Goal: Check status

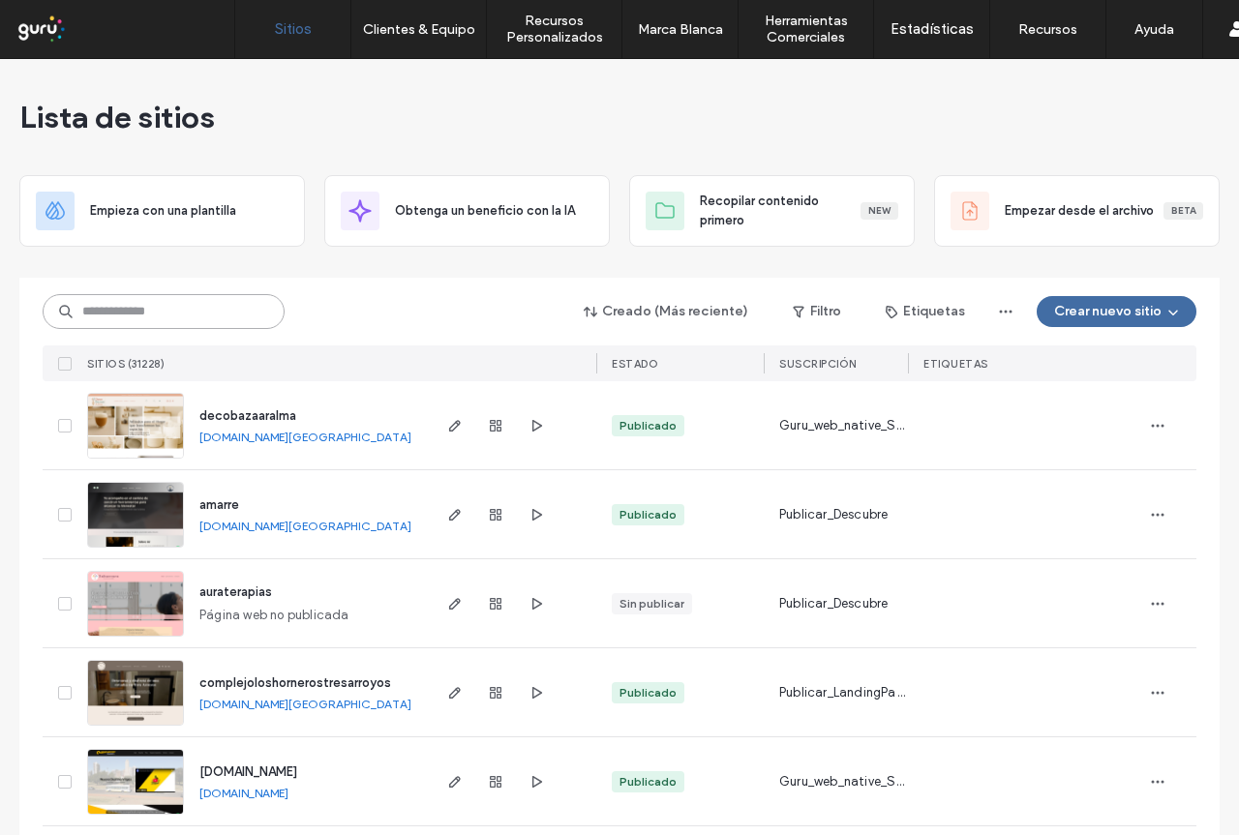
click at [106, 310] on input at bounding box center [164, 311] width 242 height 35
paste input "*******"
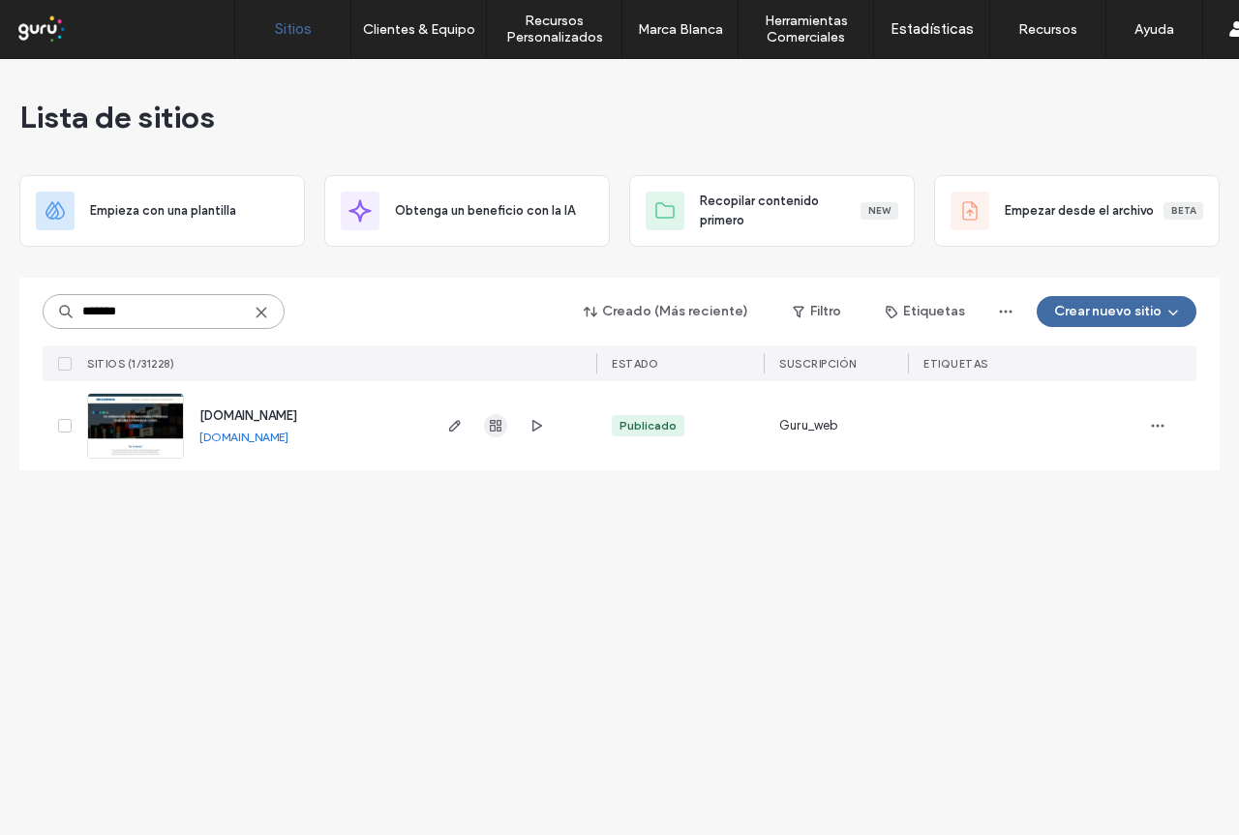
type input "*******"
click at [498, 427] on use "button" at bounding box center [496, 426] width 12 height 12
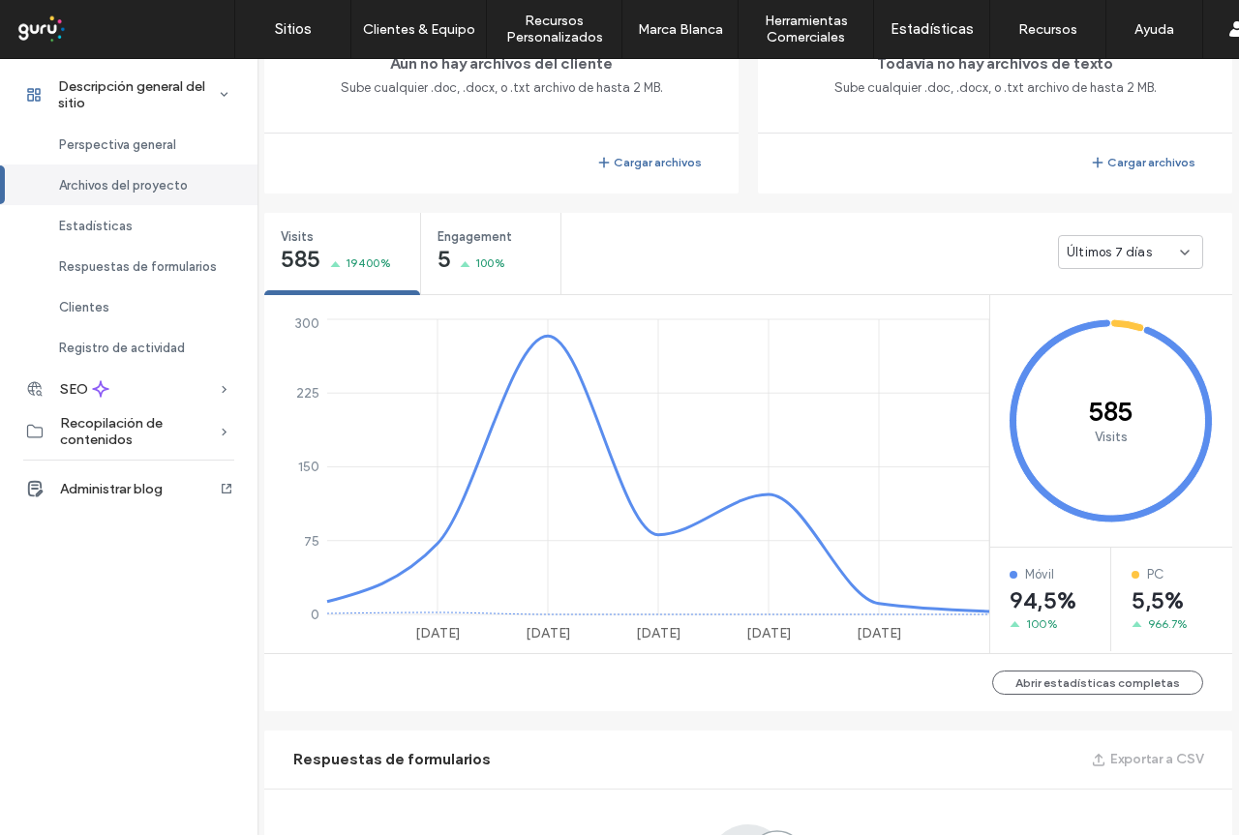
scroll to position [581, 0]
click at [1177, 250] on icon at bounding box center [1184, 251] width 15 height 15
click at [1103, 352] on span "Últimos 30 días" at bounding box center [1106, 353] width 93 height 19
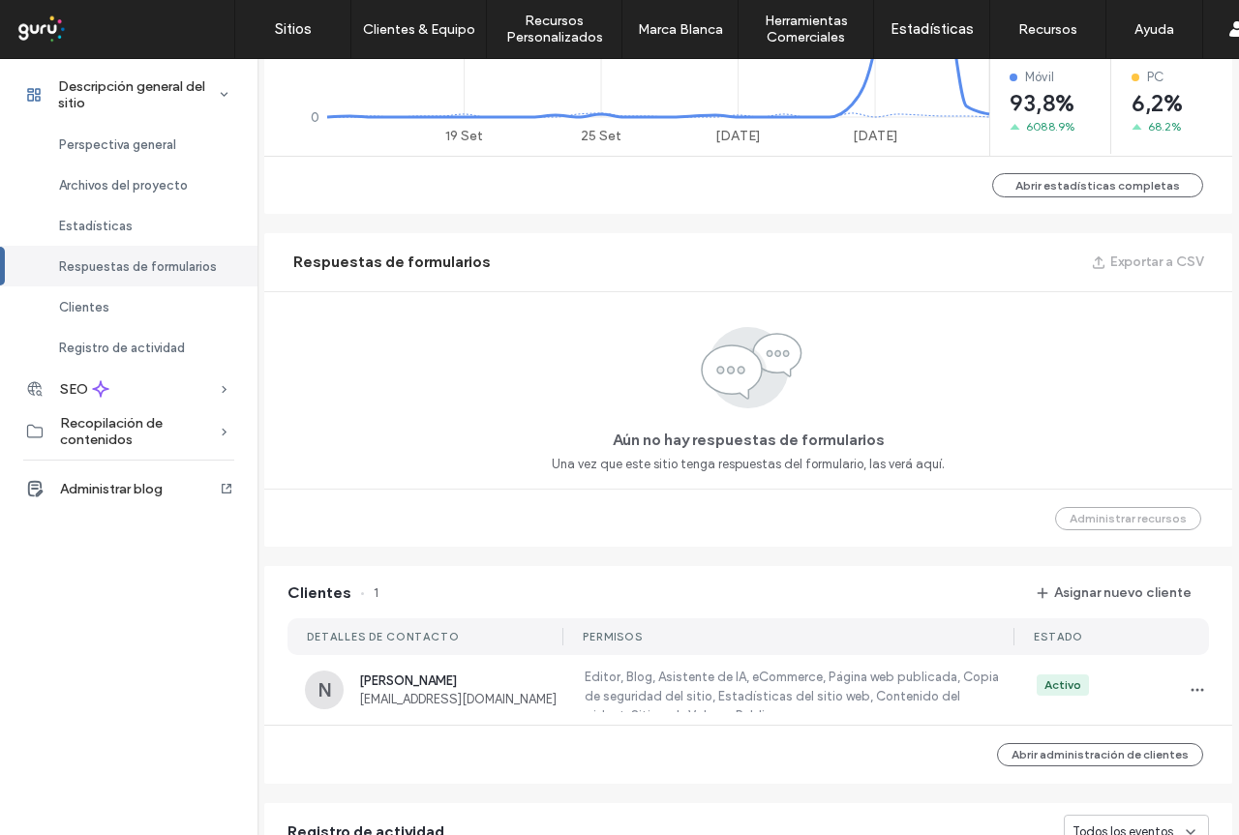
scroll to position [1162, 0]
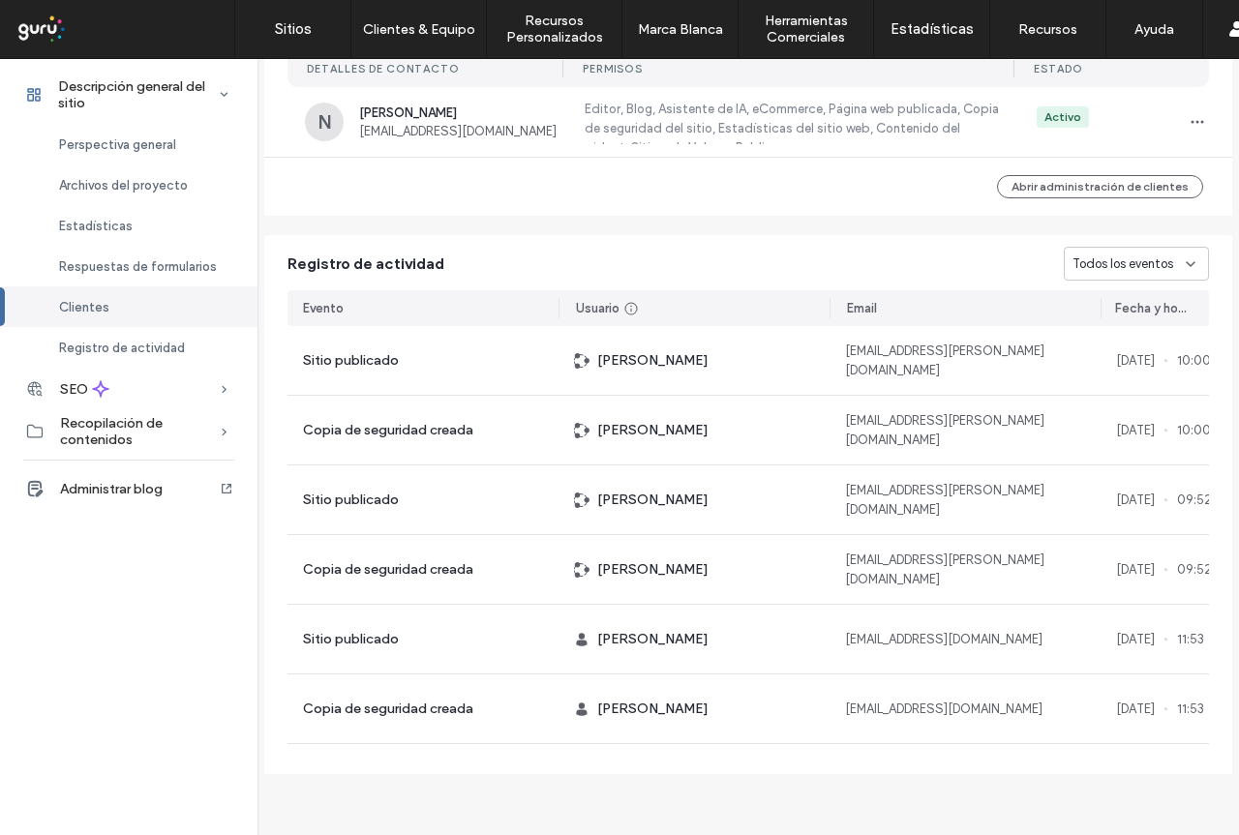
scroll to position [1663, 0]
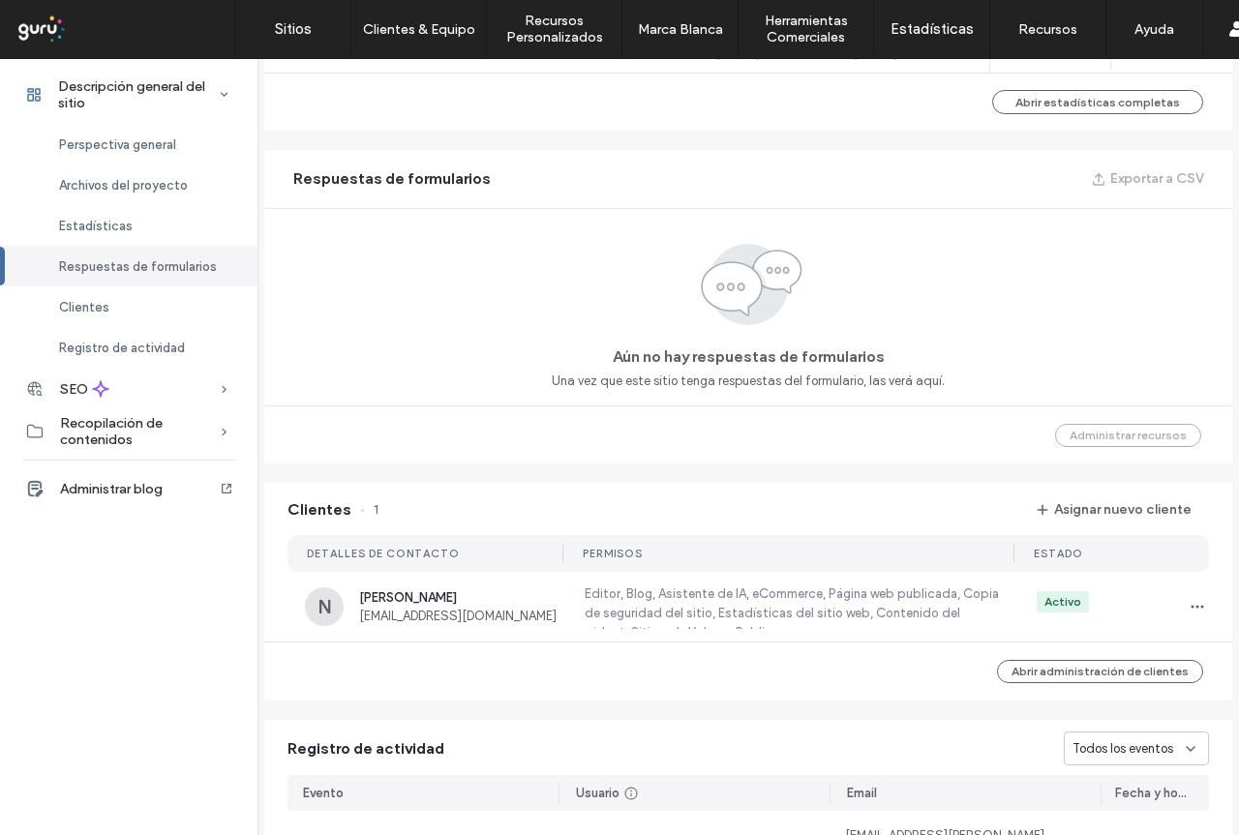
scroll to position [1179, 0]
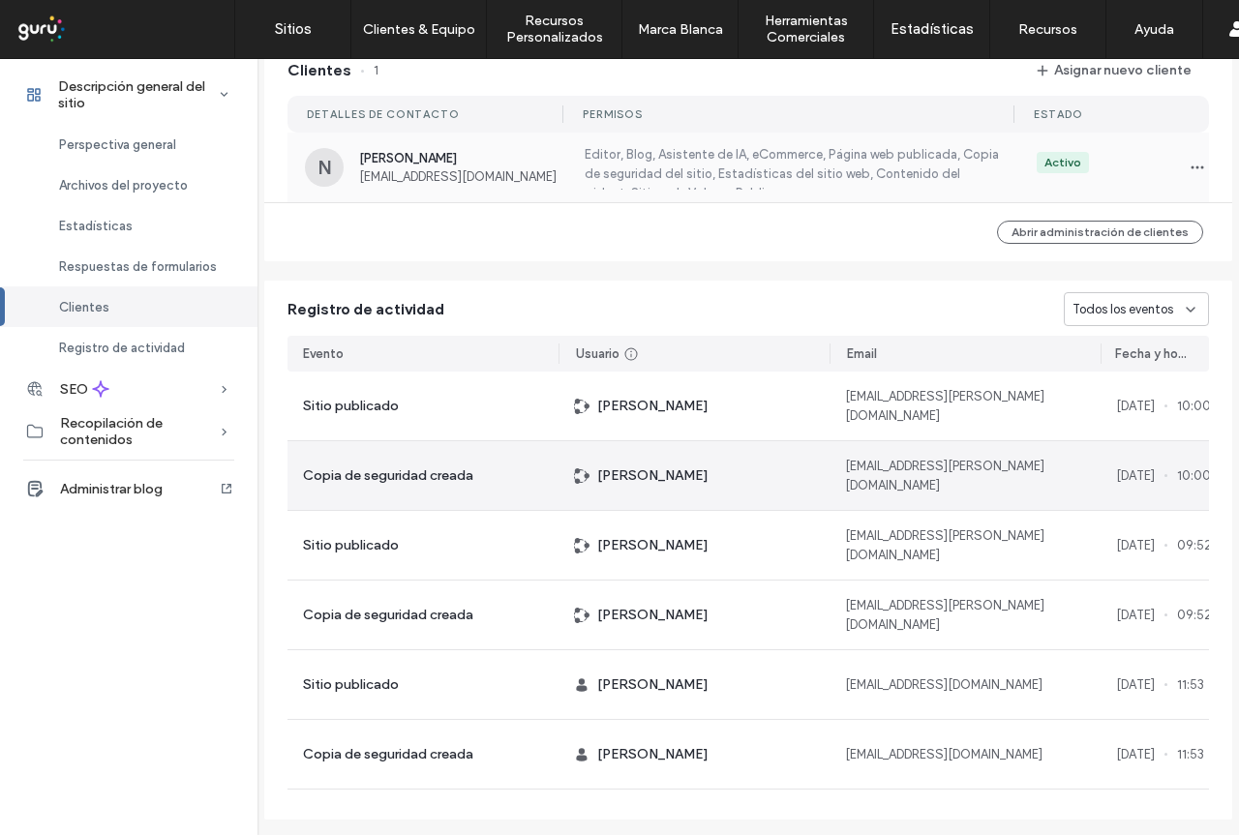
scroll to position [1663, 0]
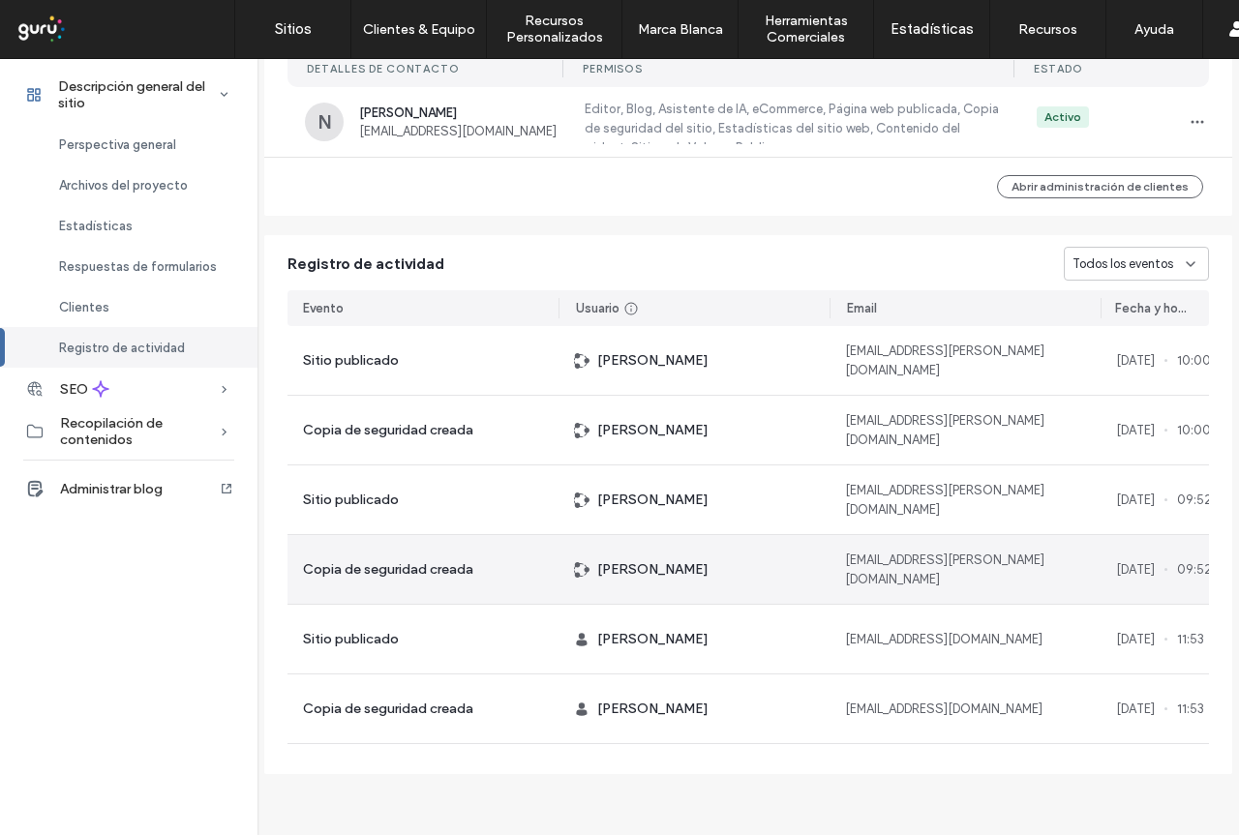
scroll to position [1663, 0]
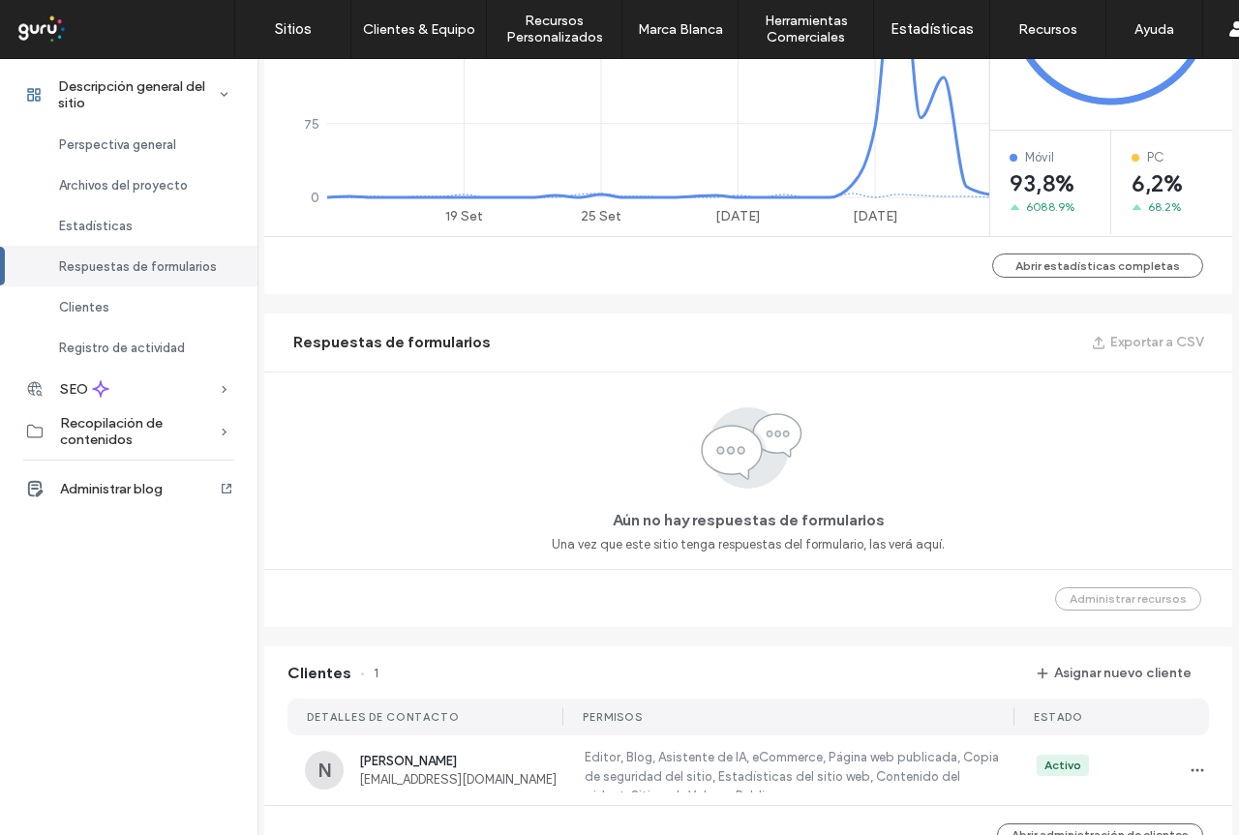
scroll to position [985, 0]
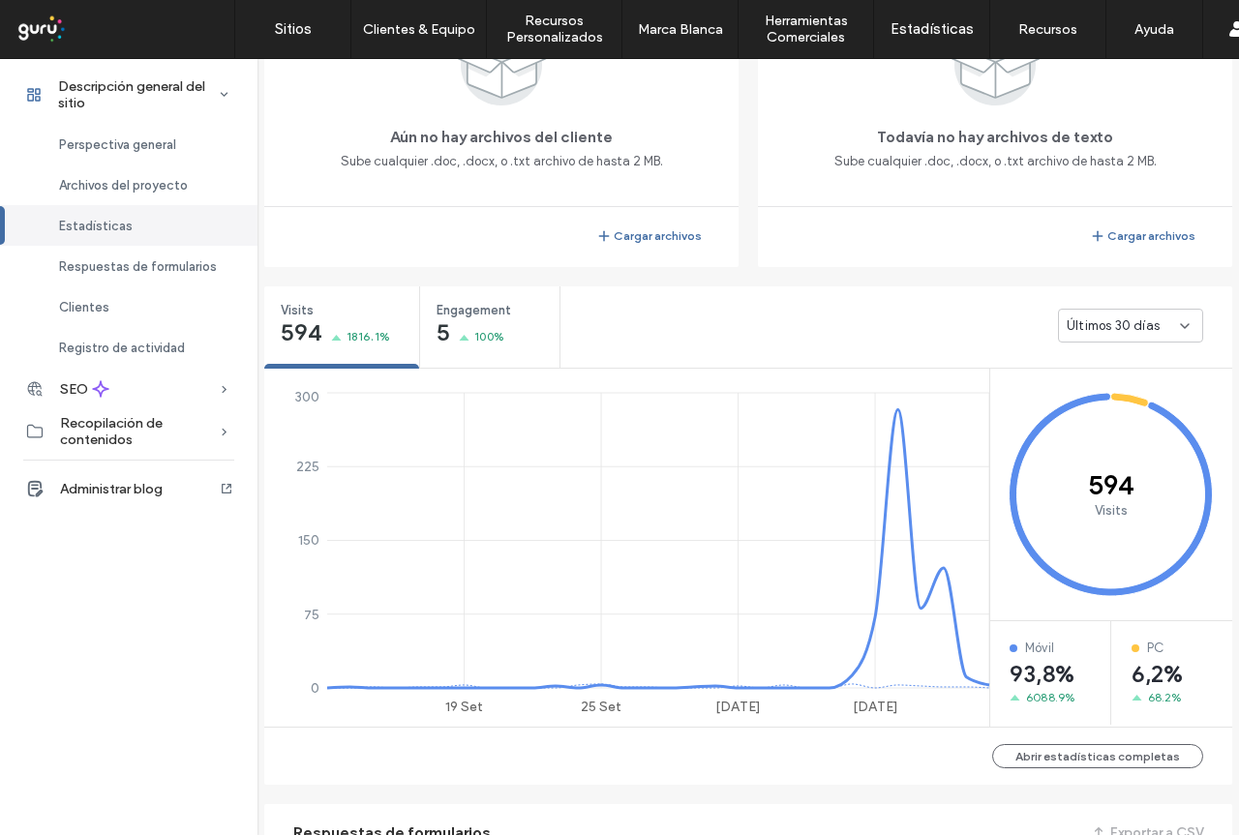
scroll to position [501, 0]
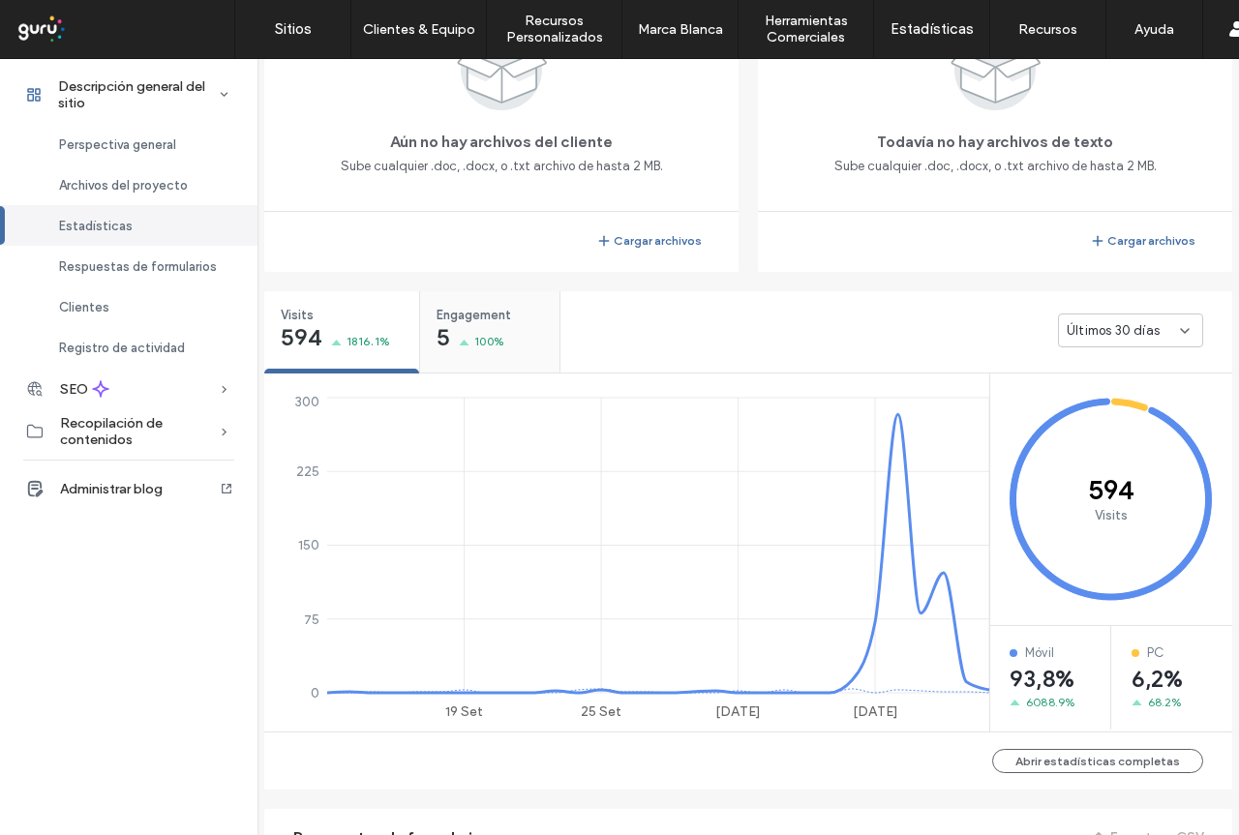
click at [447, 317] on span "Engagement" at bounding box center [484, 315] width 94 height 19
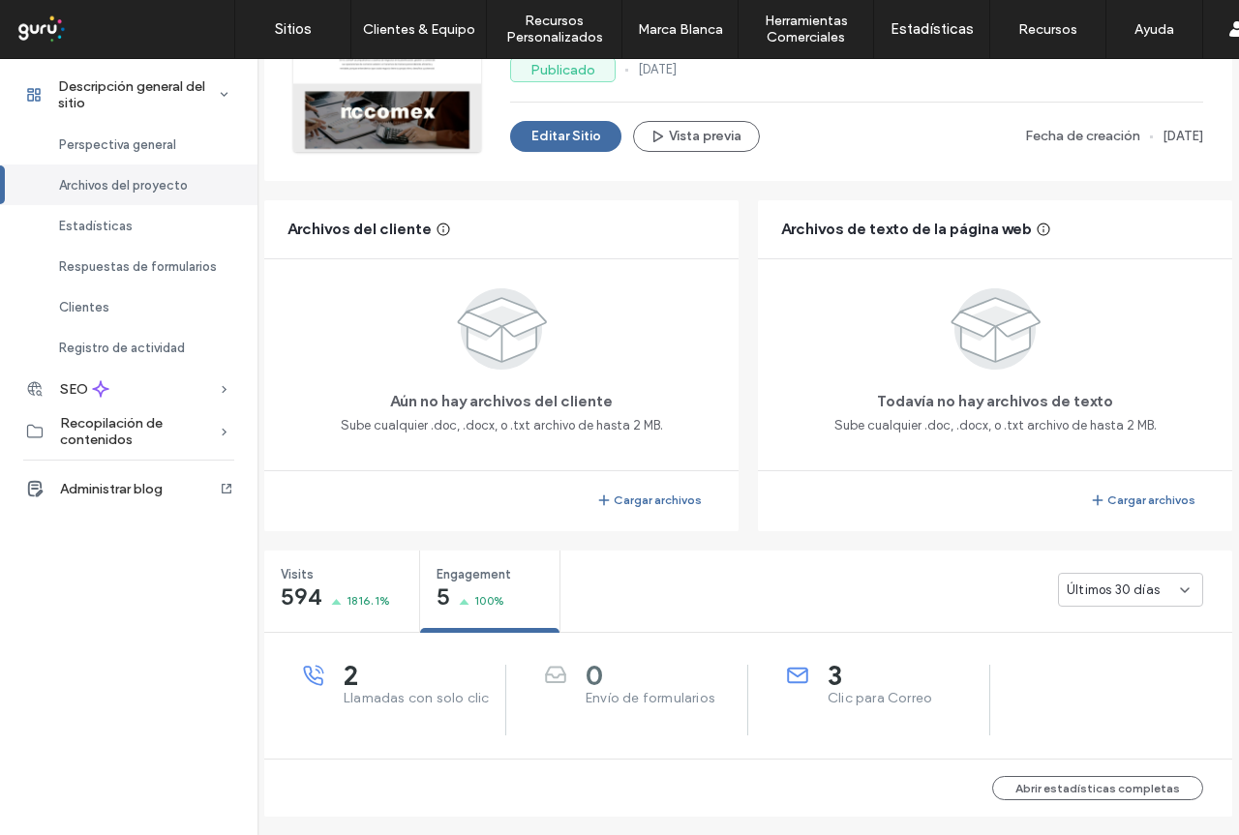
scroll to position [290, 0]
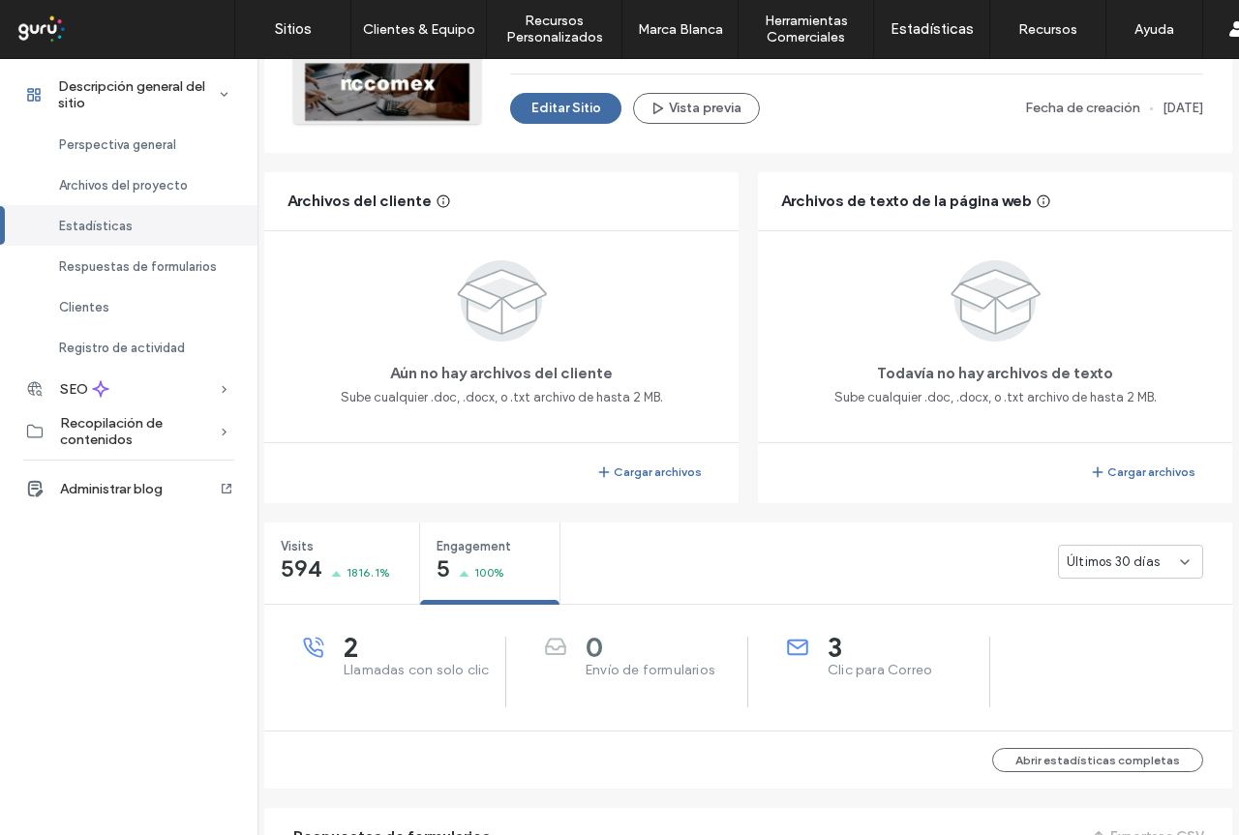
scroll to position [194, 0]
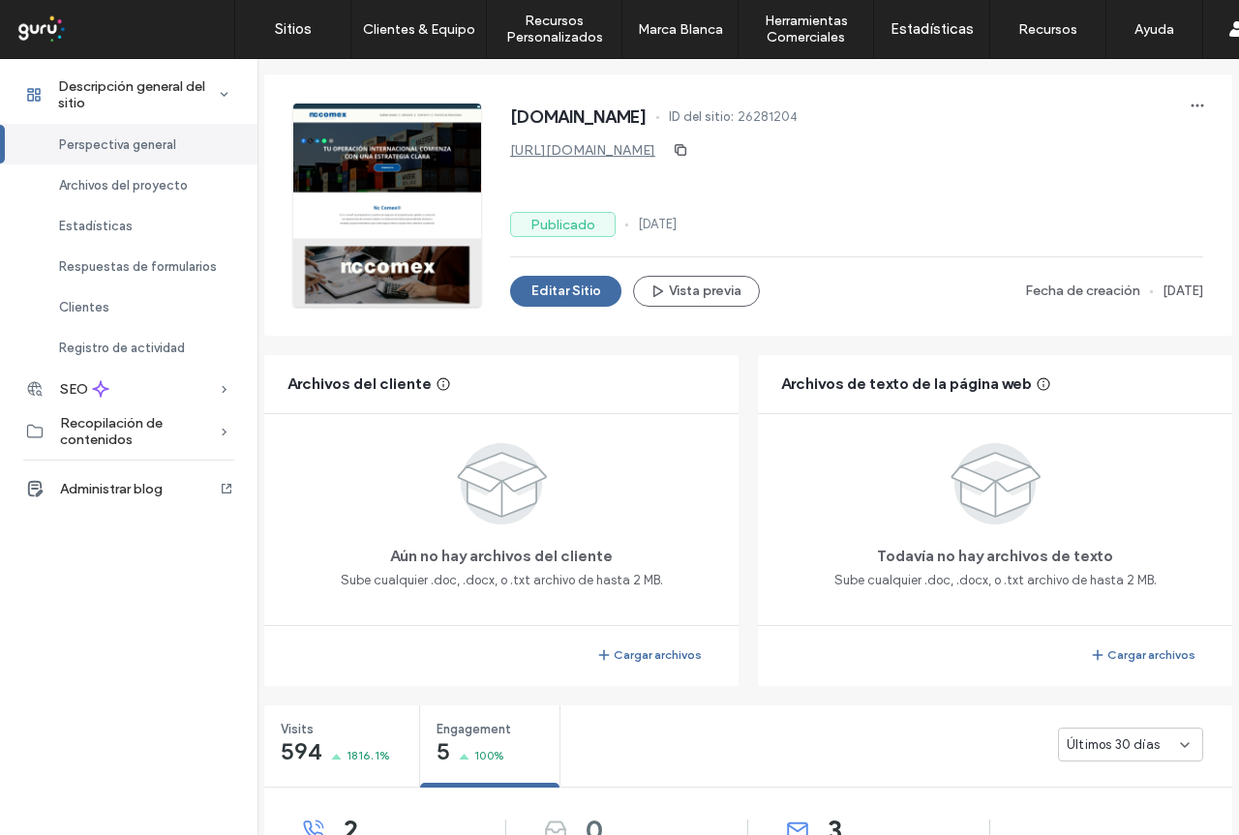
scroll to position [194, 0]
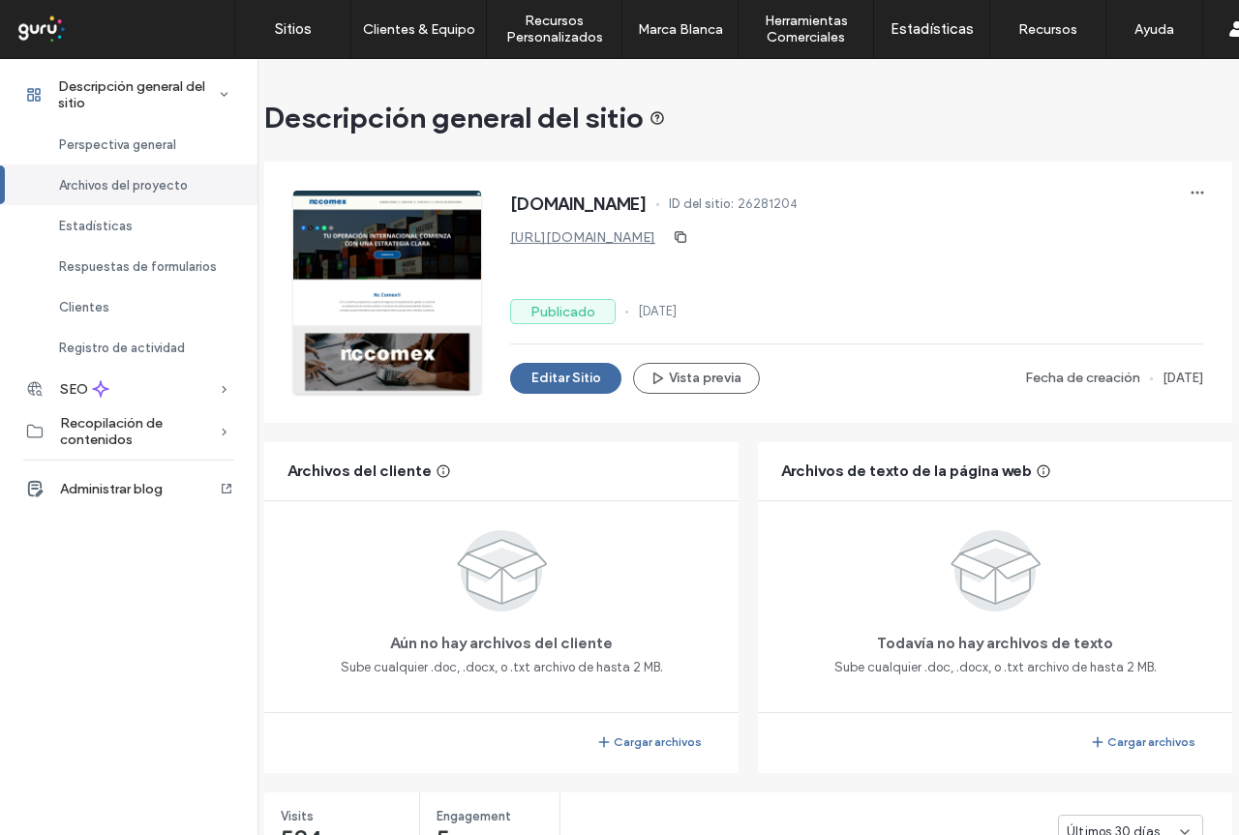
scroll to position [194, 0]
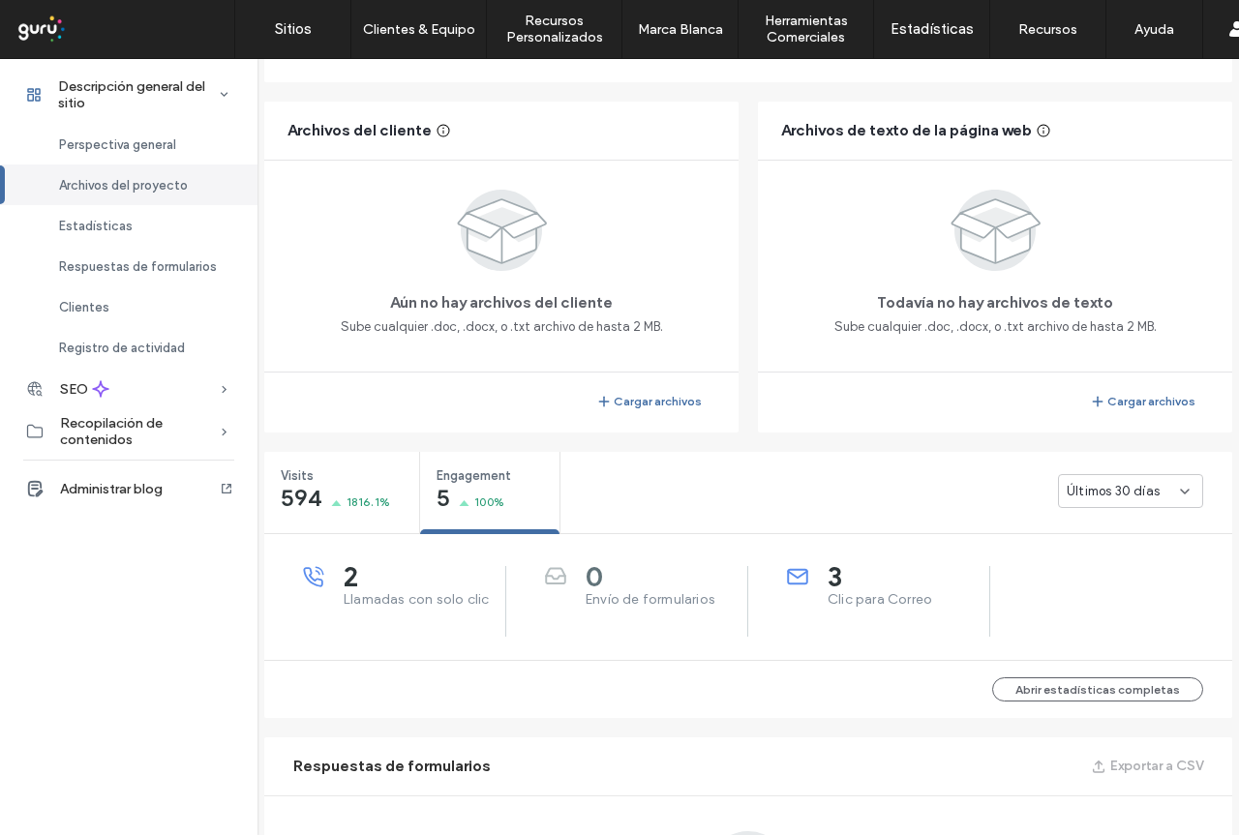
scroll to position [387, 0]
